Goal: Register for event/course

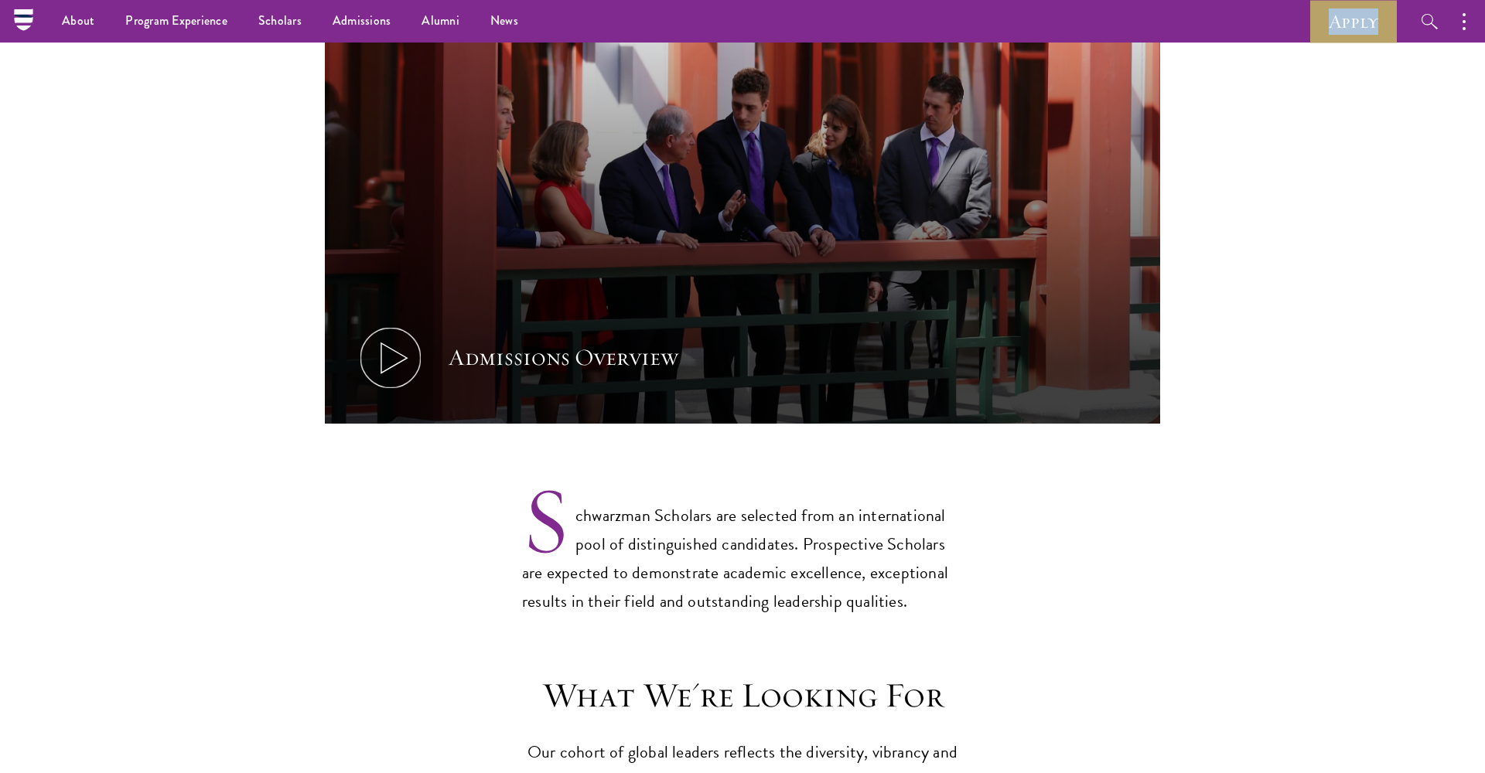
click at [835, 370] on button "Admissions Overview" at bounding box center [742, 189] width 835 height 470
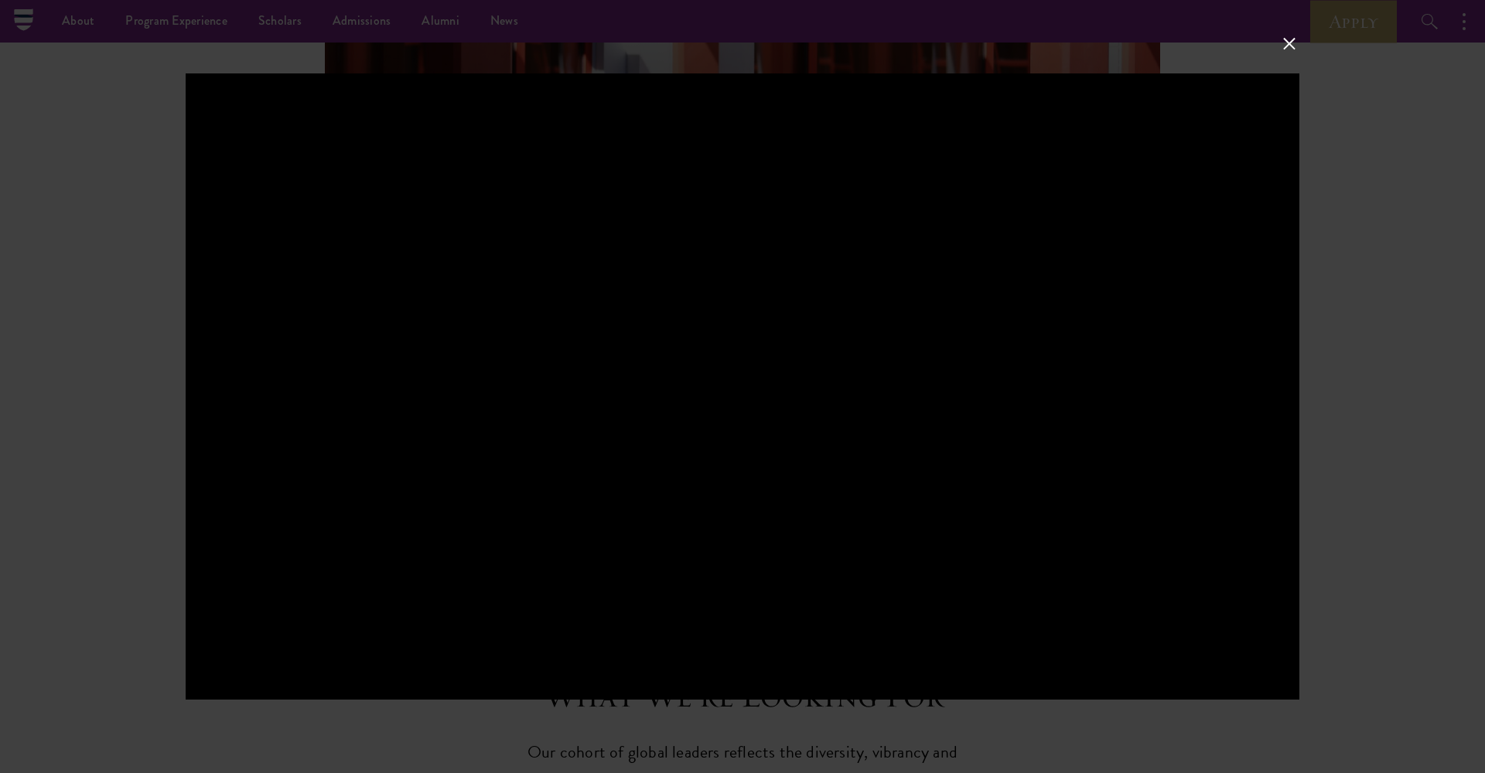
click at [1449, 246] on div at bounding box center [742, 386] width 1485 height 773
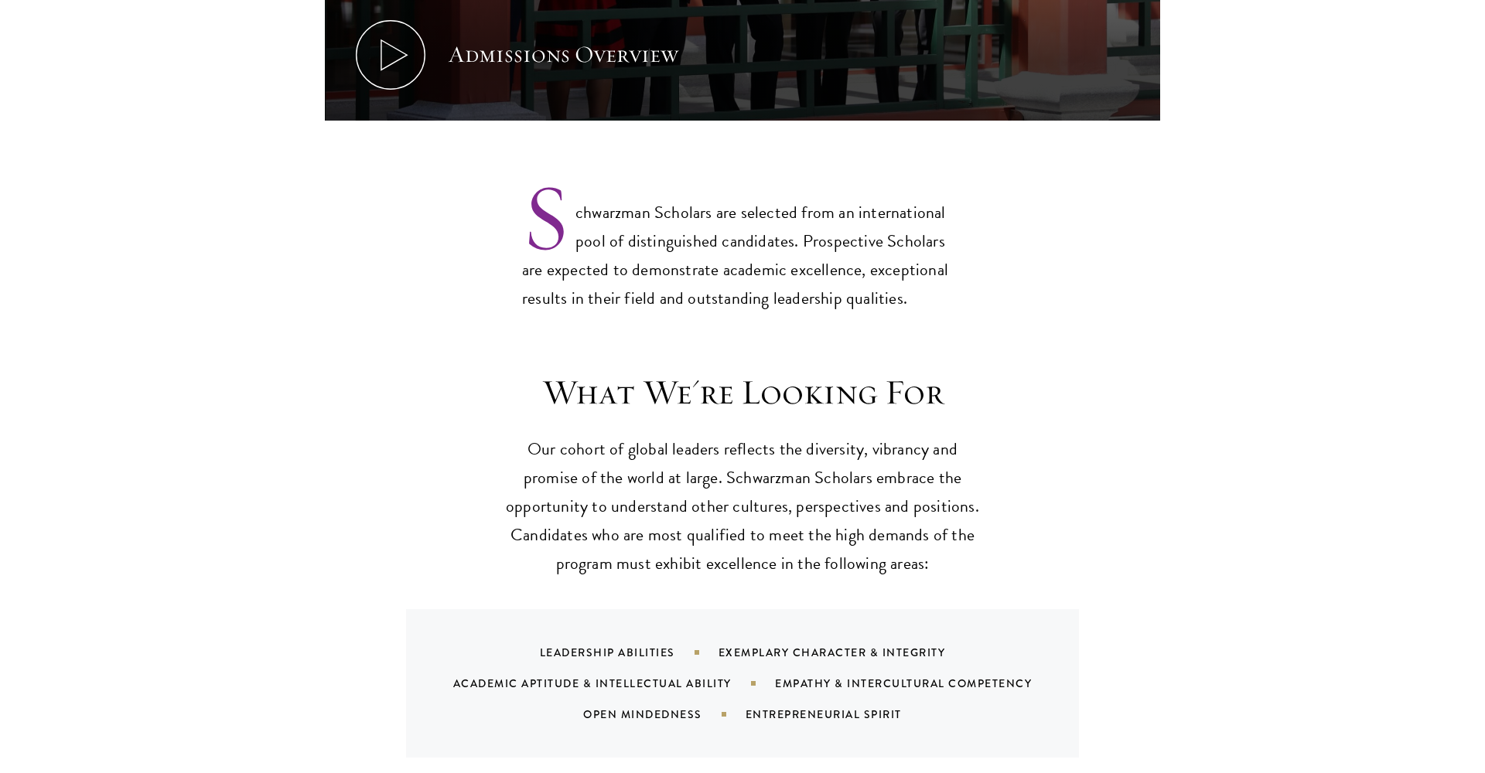
scroll to position [1155, 0]
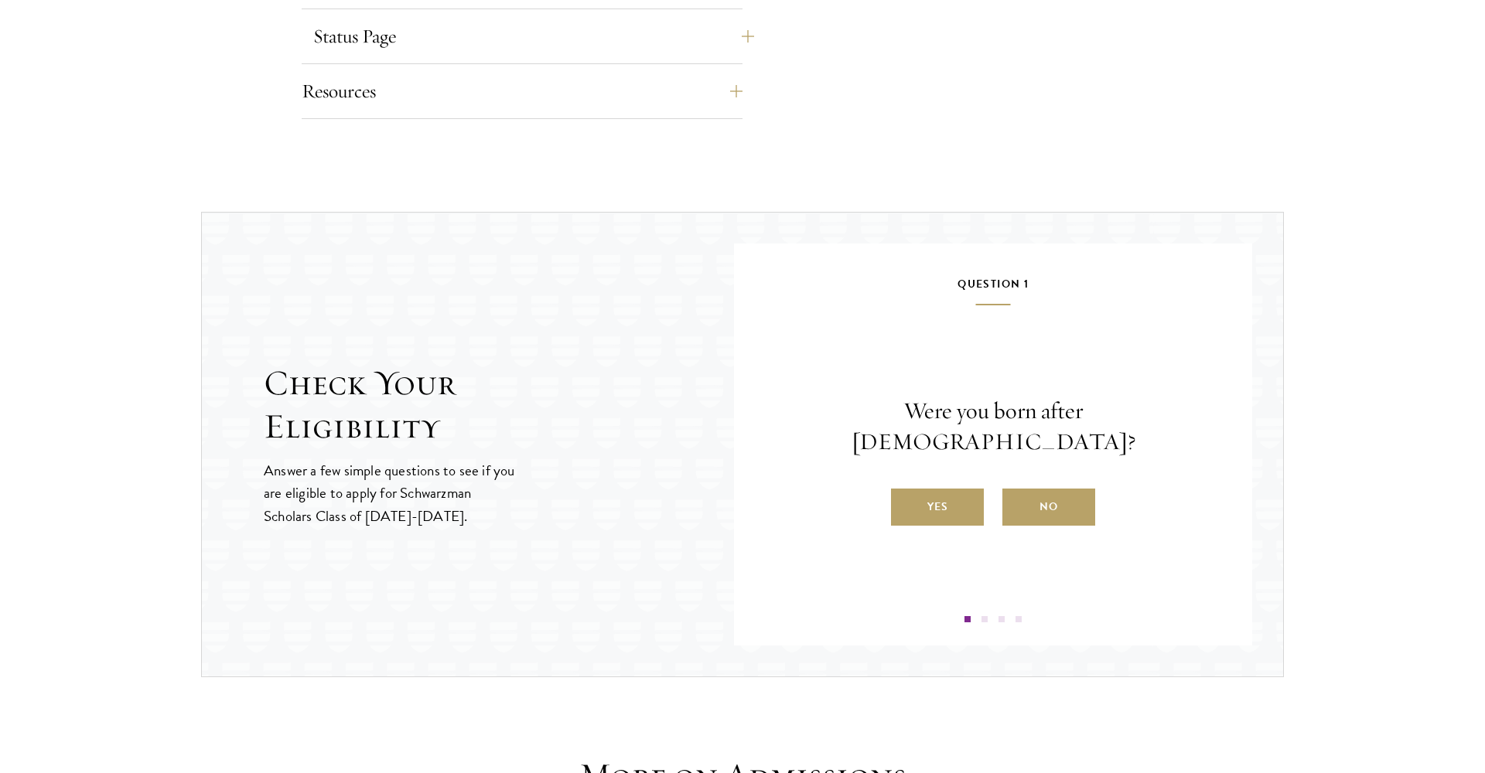
scroll to position [1431, 0]
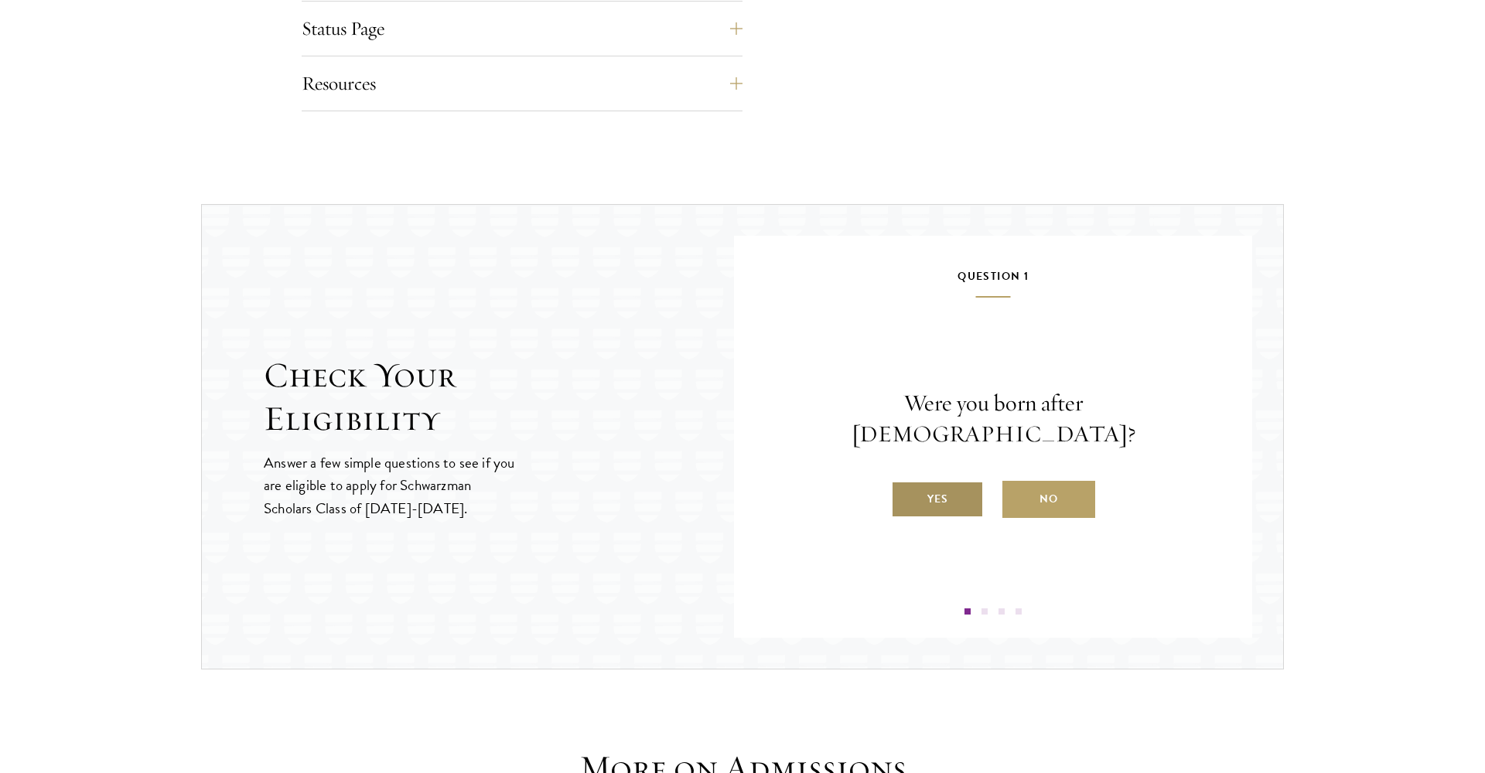
click at [926, 481] on label "Yes" at bounding box center [937, 499] width 93 height 37
click at [905, 483] on input "Yes" at bounding box center [898, 490] width 14 height 14
click at [948, 493] on label "Yes" at bounding box center [937, 499] width 93 height 37
click at [905, 493] on input "Yes" at bounding box center [898, 490] width 14 height 14
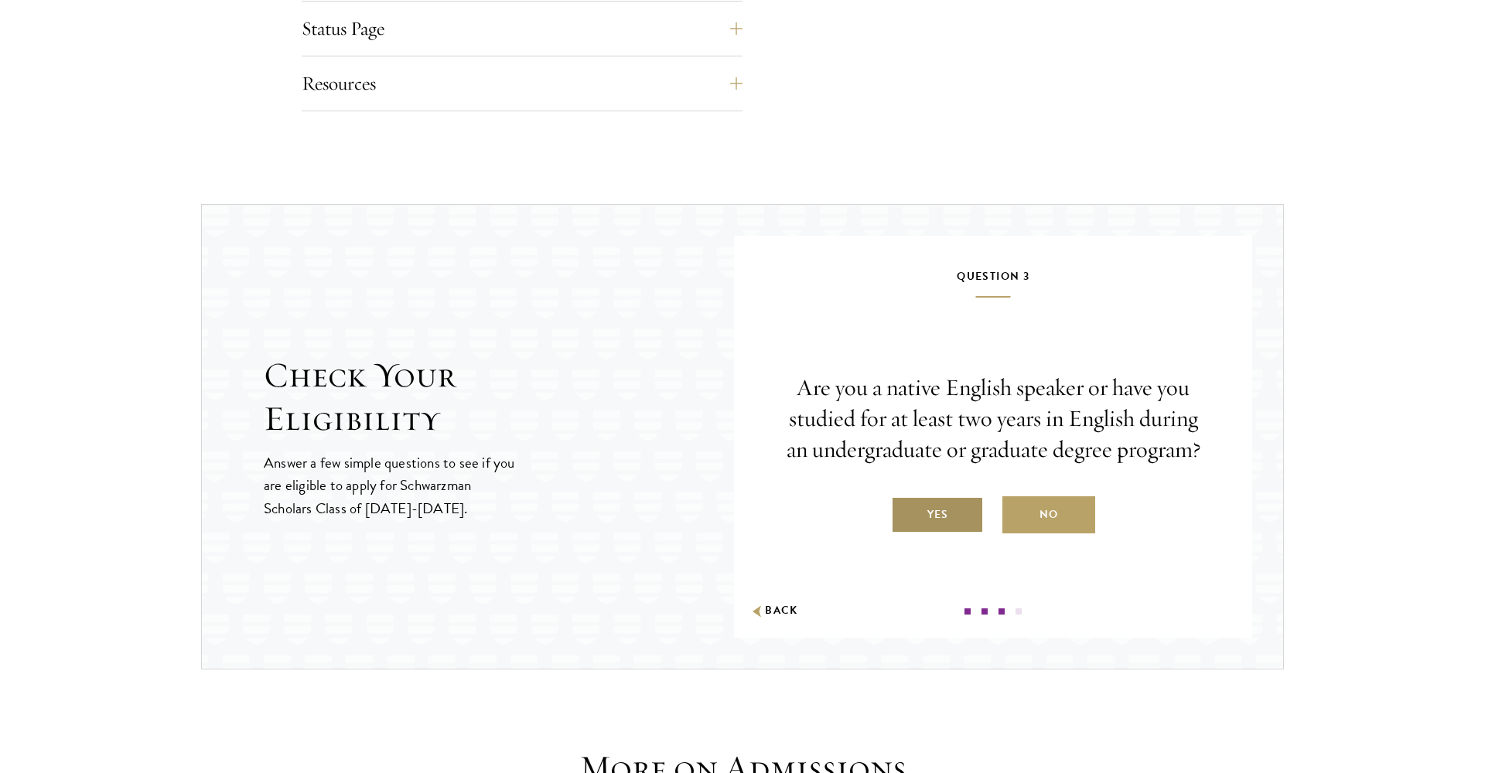
click at [946, 515] on label "Yes" at bounding box center [937, 515] width 93 height 37
click at [905, 512] on input "Yes" at bounding box center [898, 505] width 14 height 14
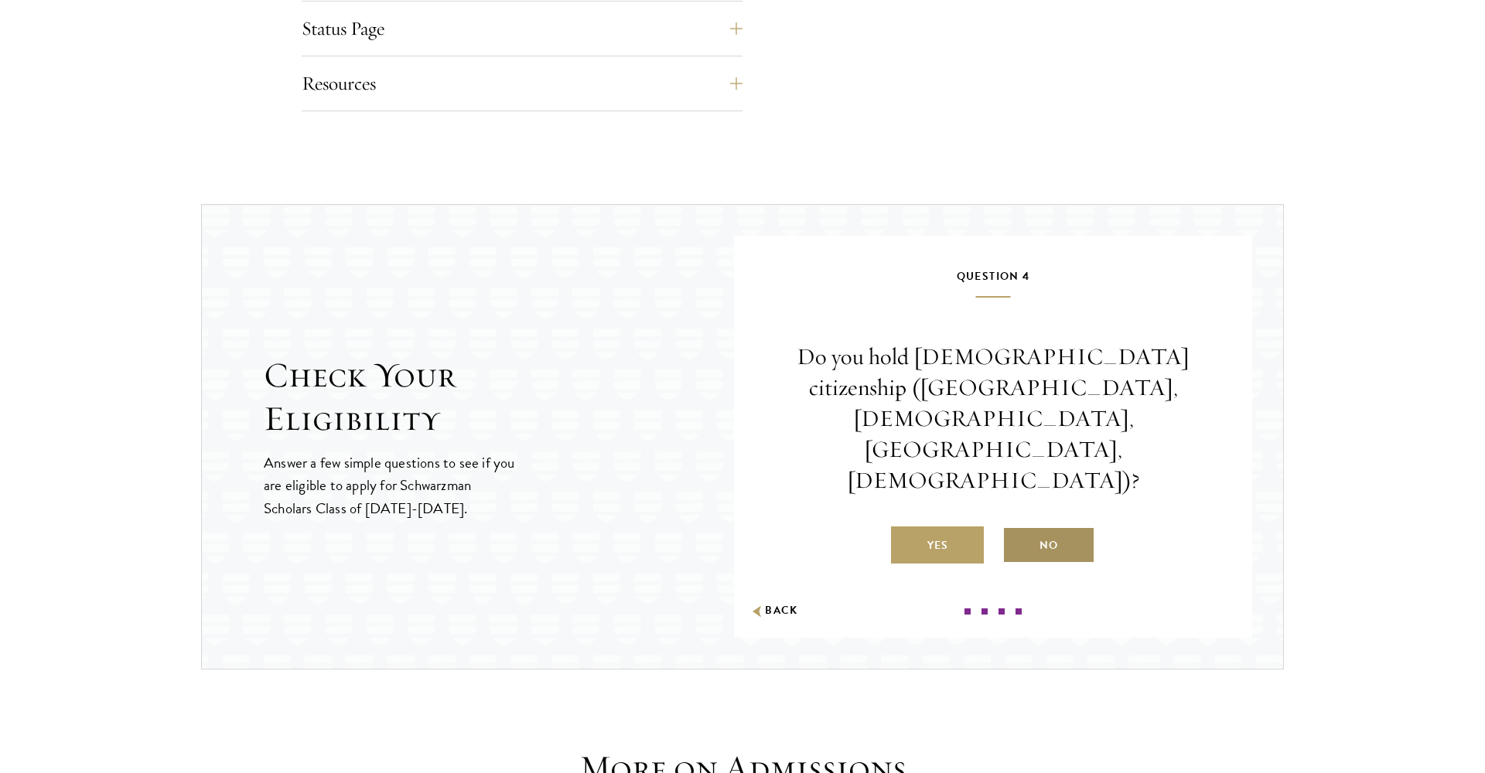
click at [1038, 527] on label "No" at bounding box center [1048, 545] width 93 height 37
click at [1016, 529] on input "No" at bounding box center [1009, 536] width 14 height 14
